Goal: Task Accomplishment & Management: Use online tool/utility

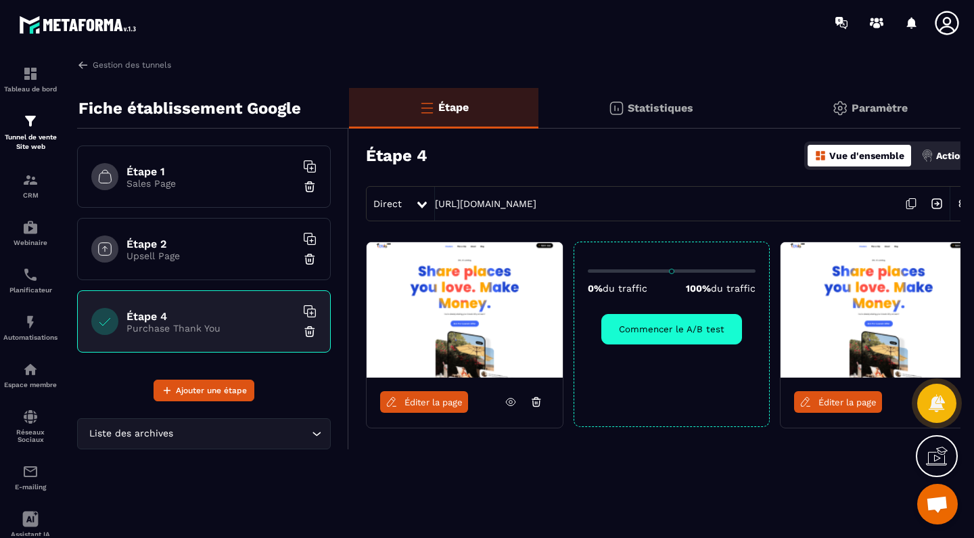
click at [536, 406] on icon at bounding box center [536, 402] width 7 height 5
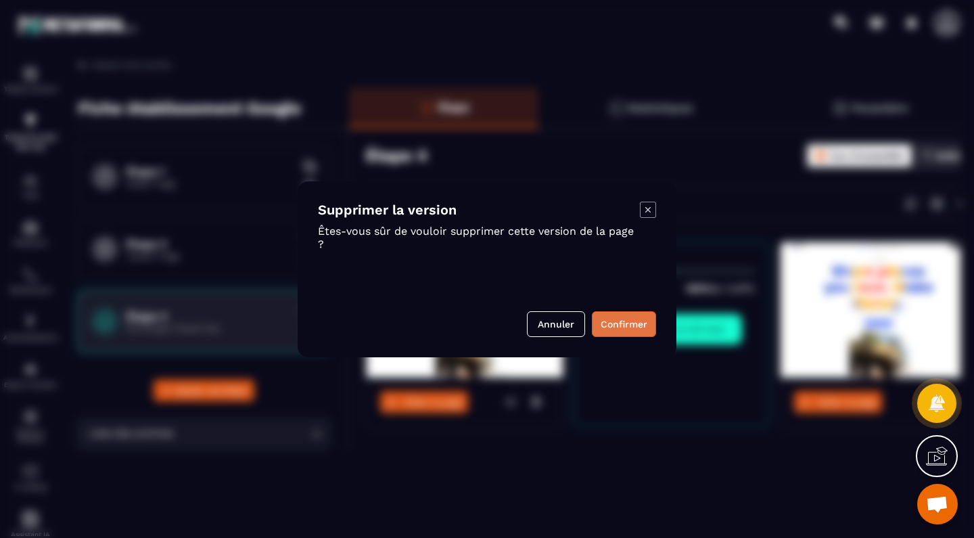
click at [624, 322] on button "Confirmer" at bounding box center [624, 324] width 64 height 26
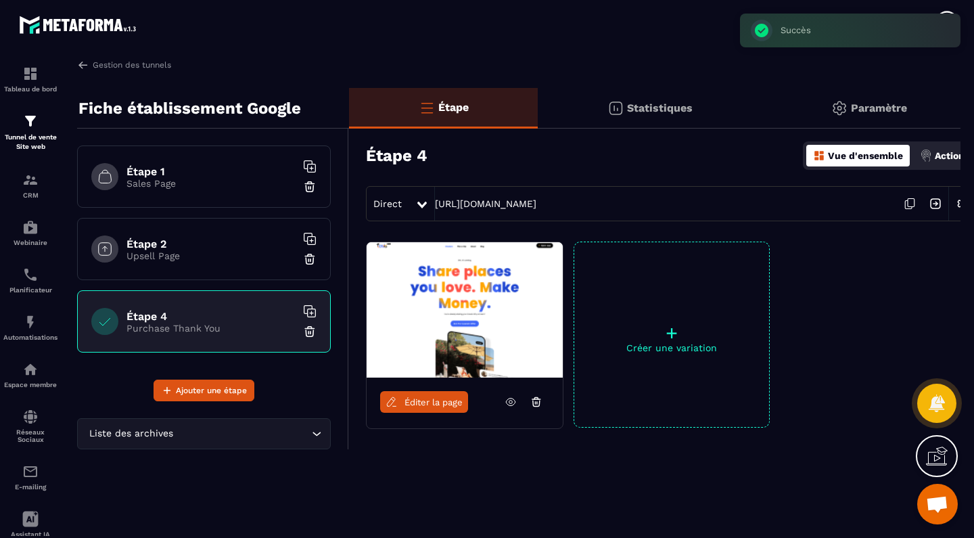
click at [536, 403] on icon at bounding box center [536, 402] width 12 height 12
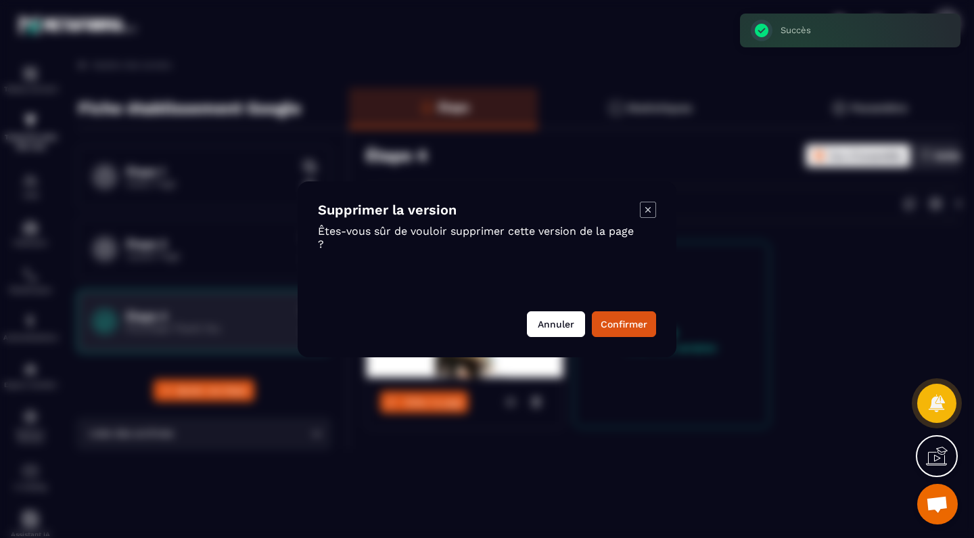
click at [570, 325] on button "Annuler" at bounding box center [556, 324] width 58 height 26
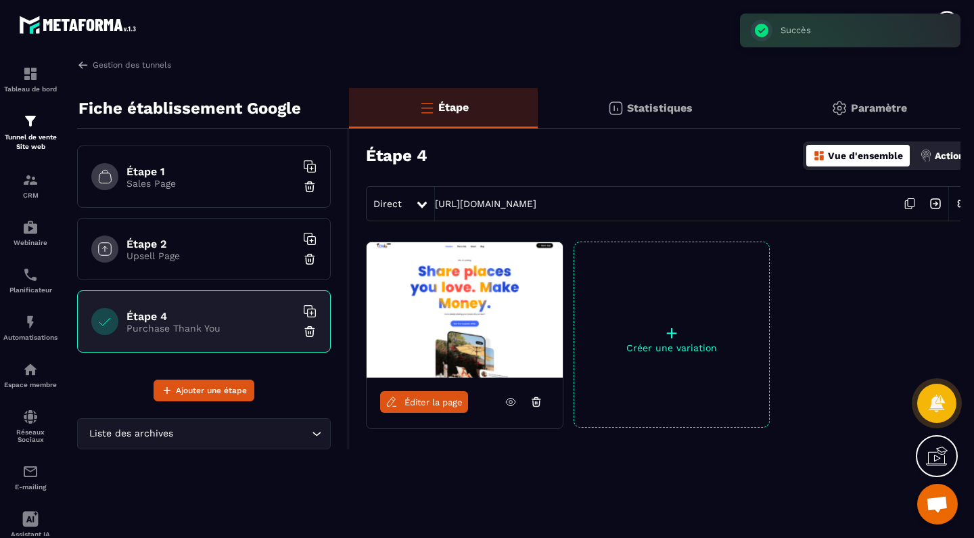
click at [544, 400] on div at bounding box center [537, 402] width 26 height 22
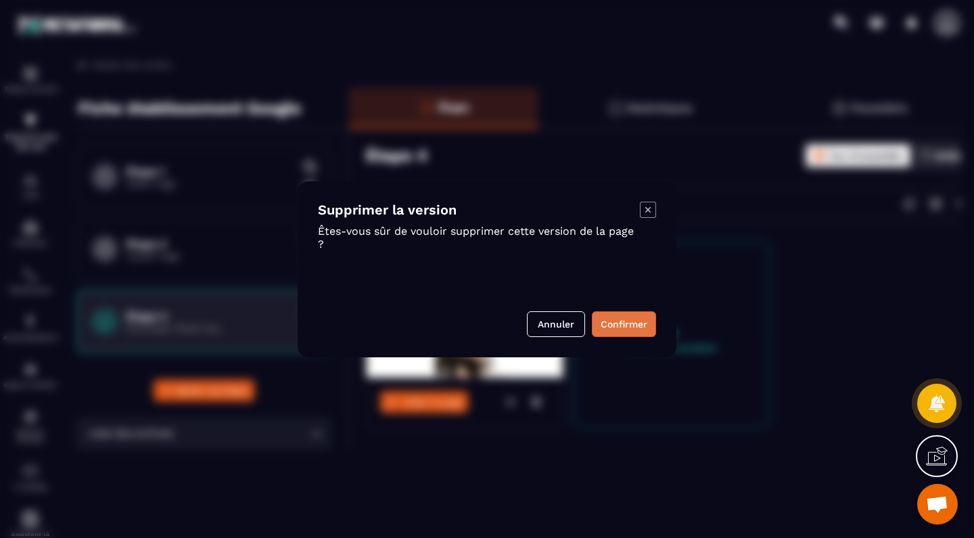
click at [626, 326] on button "Confirmer" at bounding box center [624, 324] width 64 height 26
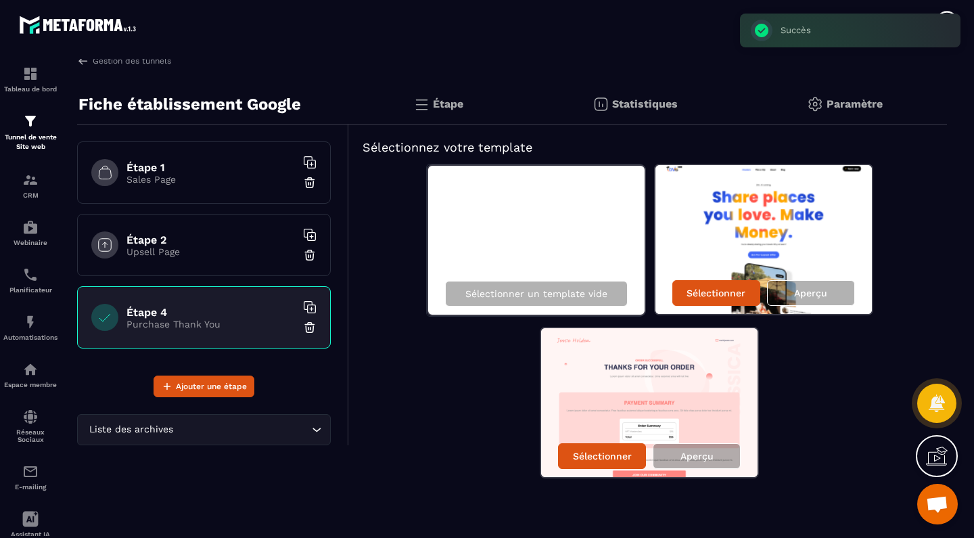
scroll to position [4, 0]
click at [789, 292] on div "Aperçu" at bounding box center [811, 293] width 88 height 26
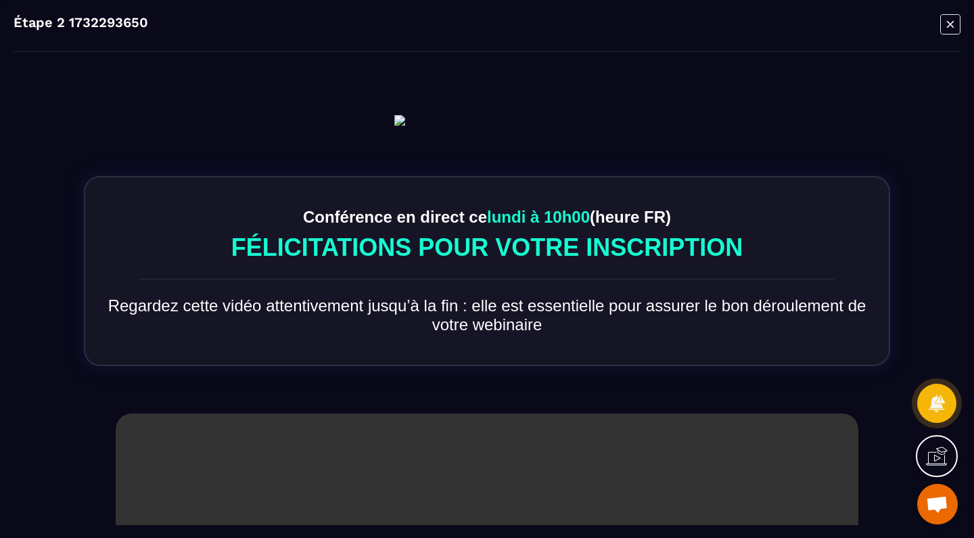
click at [945, 13] on div "Étape 2 1732293650" at bounding box center [487, 269] width 974 height 538
click at [944, 20] on icon "Modal window" at bounding box center [950, 24] width 20 height 21
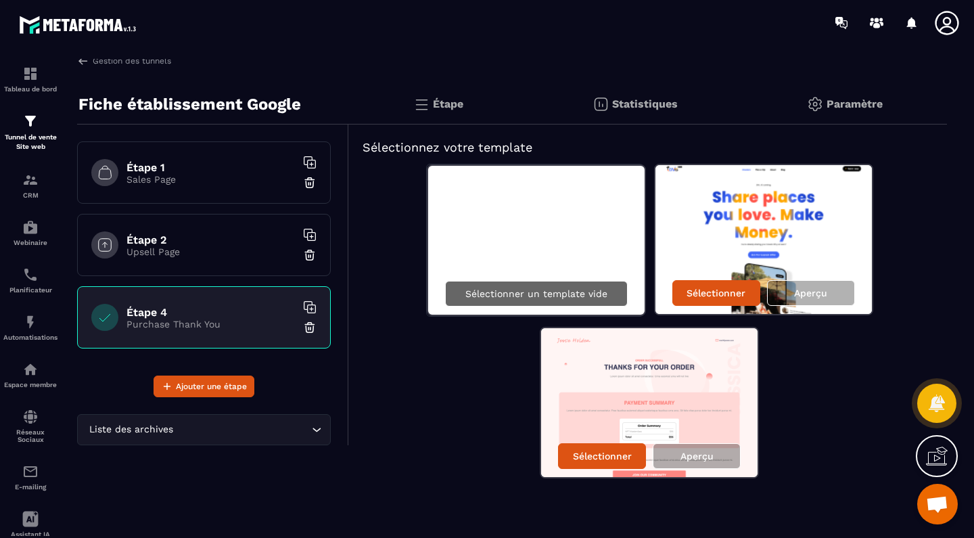
click at [583, 291] on p "Sélectionner un template vide" at bounding box center [536, 293] width 142 height 11
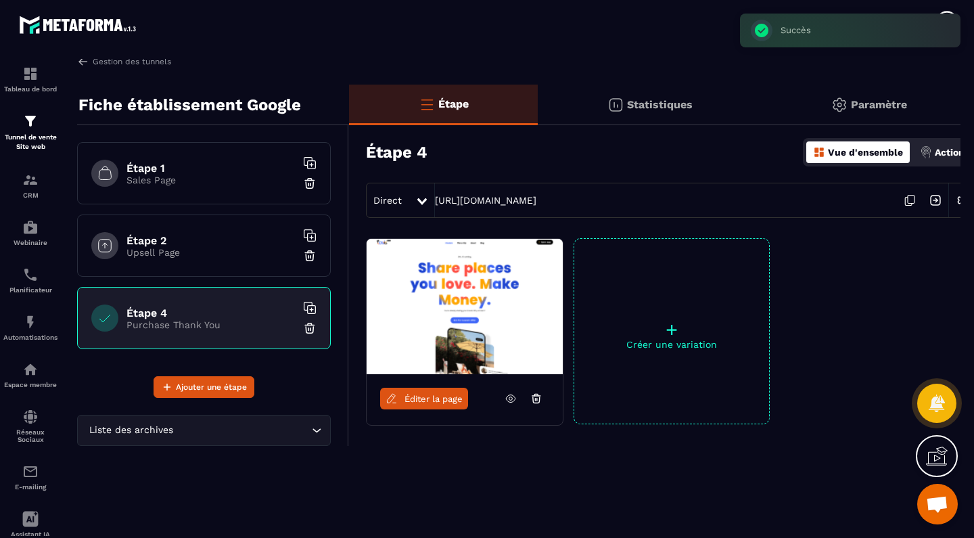
click at [446, 396] on span "Éditer la page" at bounding box center [434, 399] width 58 height 10
